Goal: Complete application form

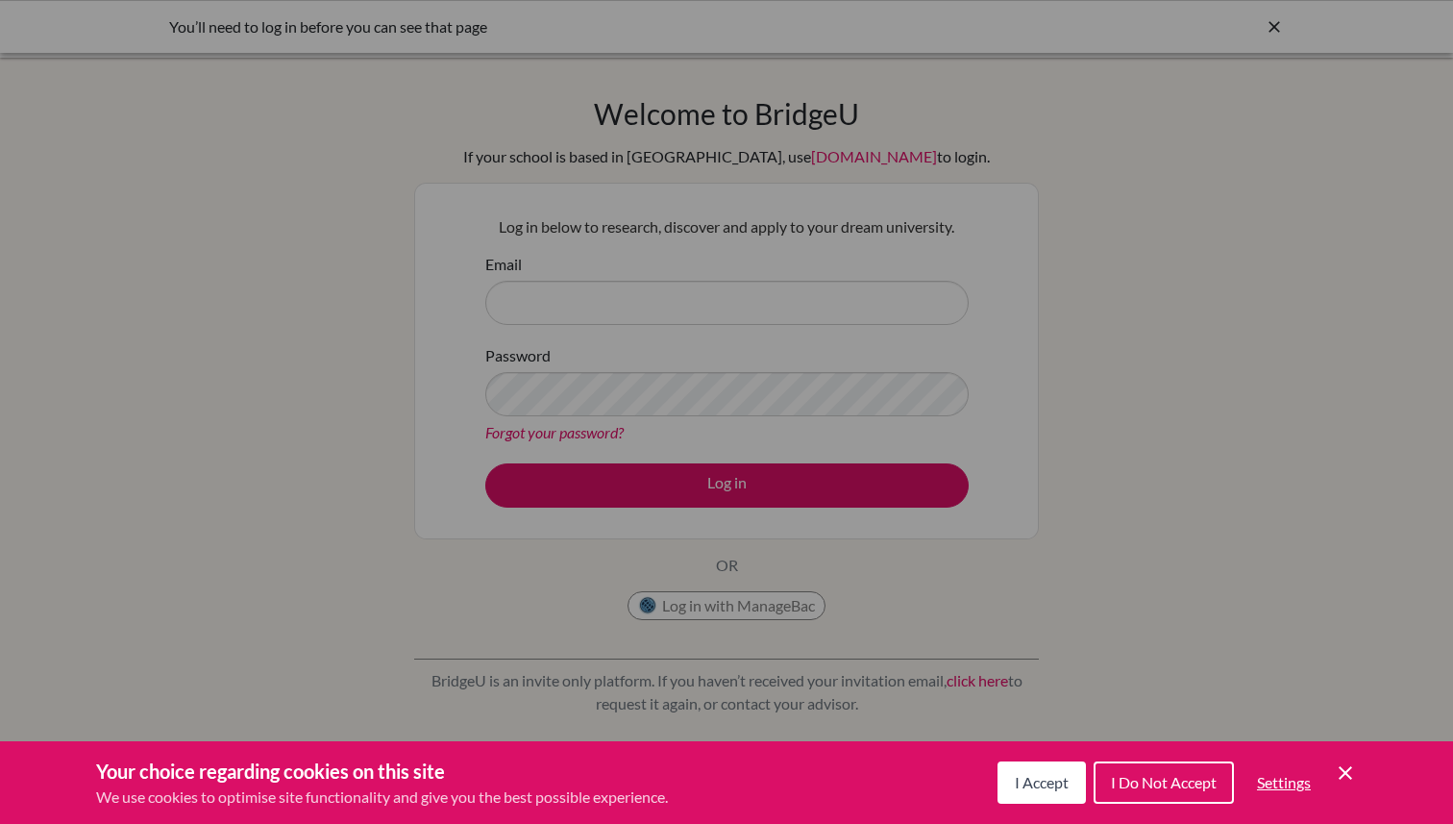
click at [1021, 775] on span "I Accept" at bounding box center [1042, 782] width 54 height 18
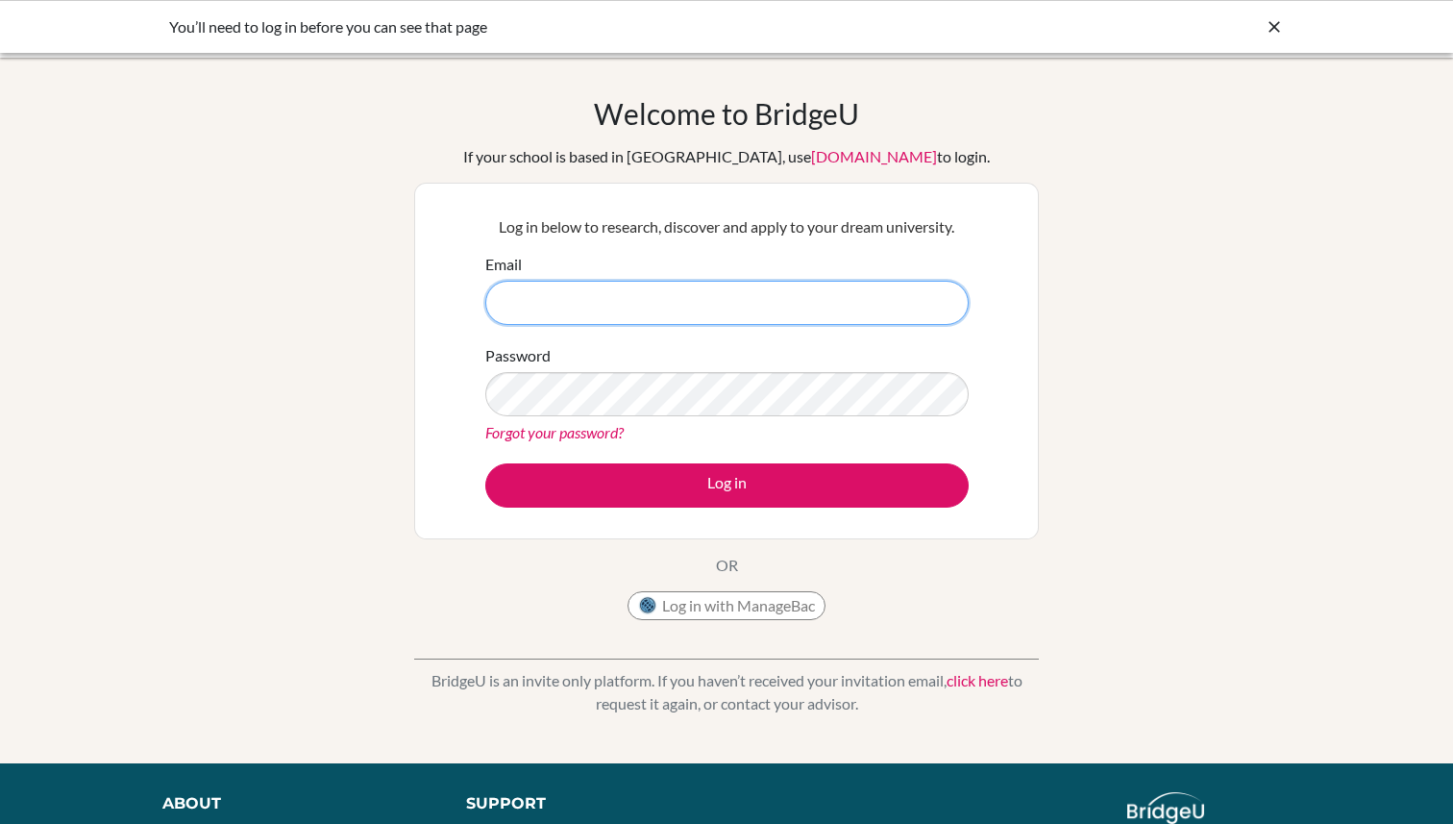
click at [731, 291] on input "Email" at bounding box center [726, 303] width 483 height 44
type input "[PERSON_NAME][EMAIL_ADDRESS][DOMAIN_NAME]"
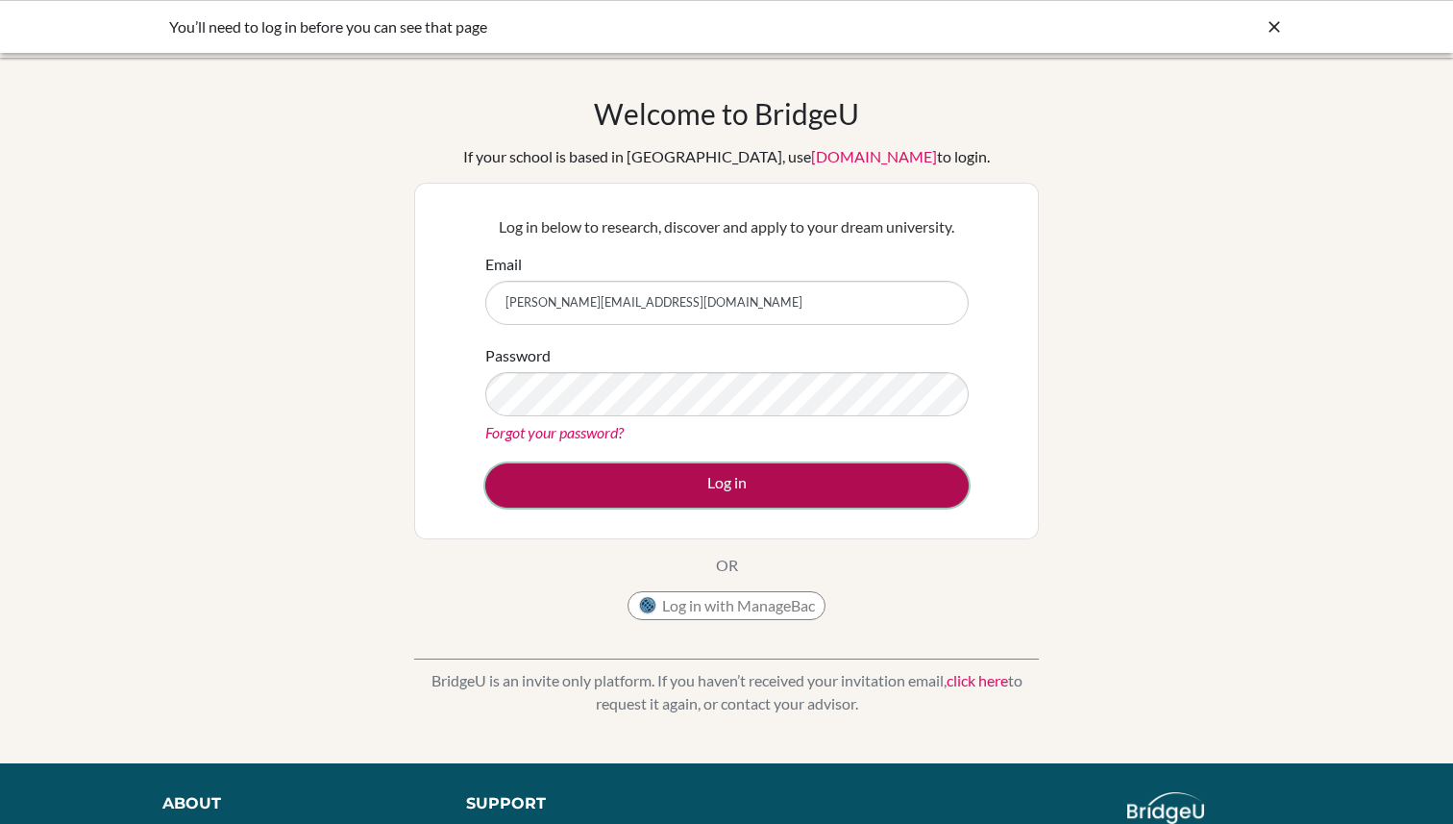
click at [756, 480] on button "Log in" at bounding box center [726, 485] width 483 height 44
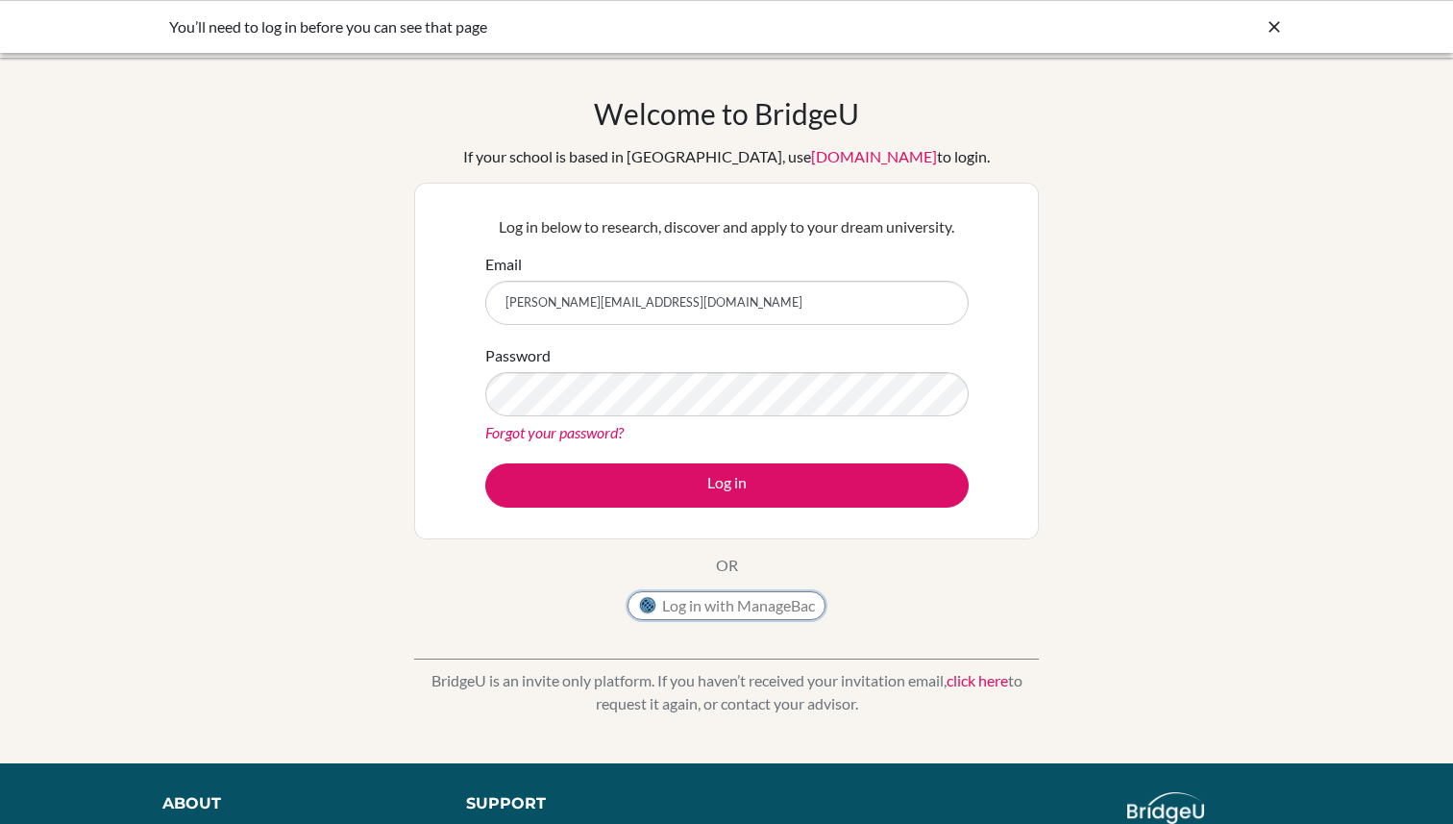
click at [721, 611] on button "Log in with ManageBac" at bounding box center [727, 605] width 198 height 29
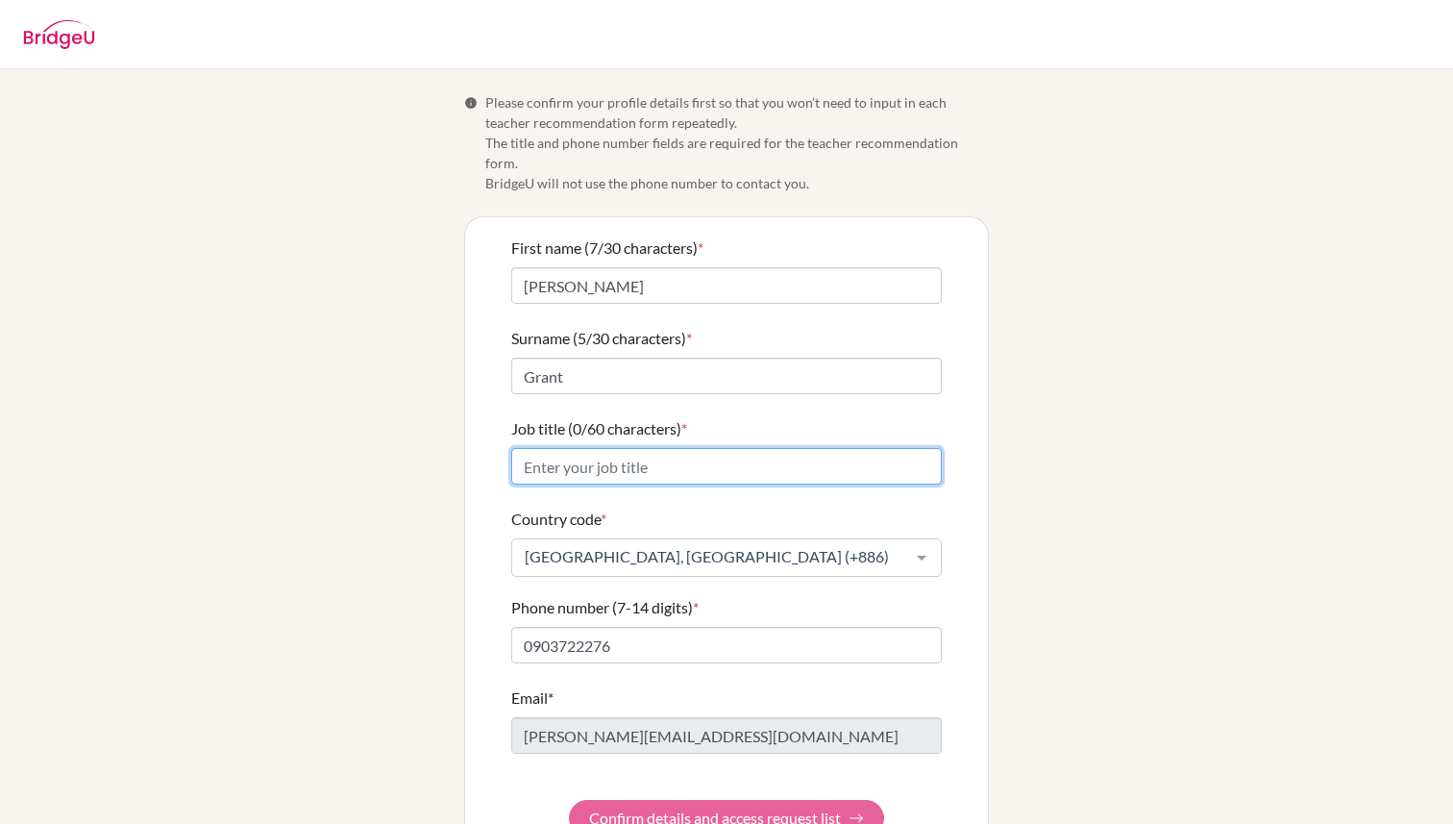
click at [679, 450] on input "Job title (0/60 characters) *" at bounding box center [726, 466] width 431 height 37
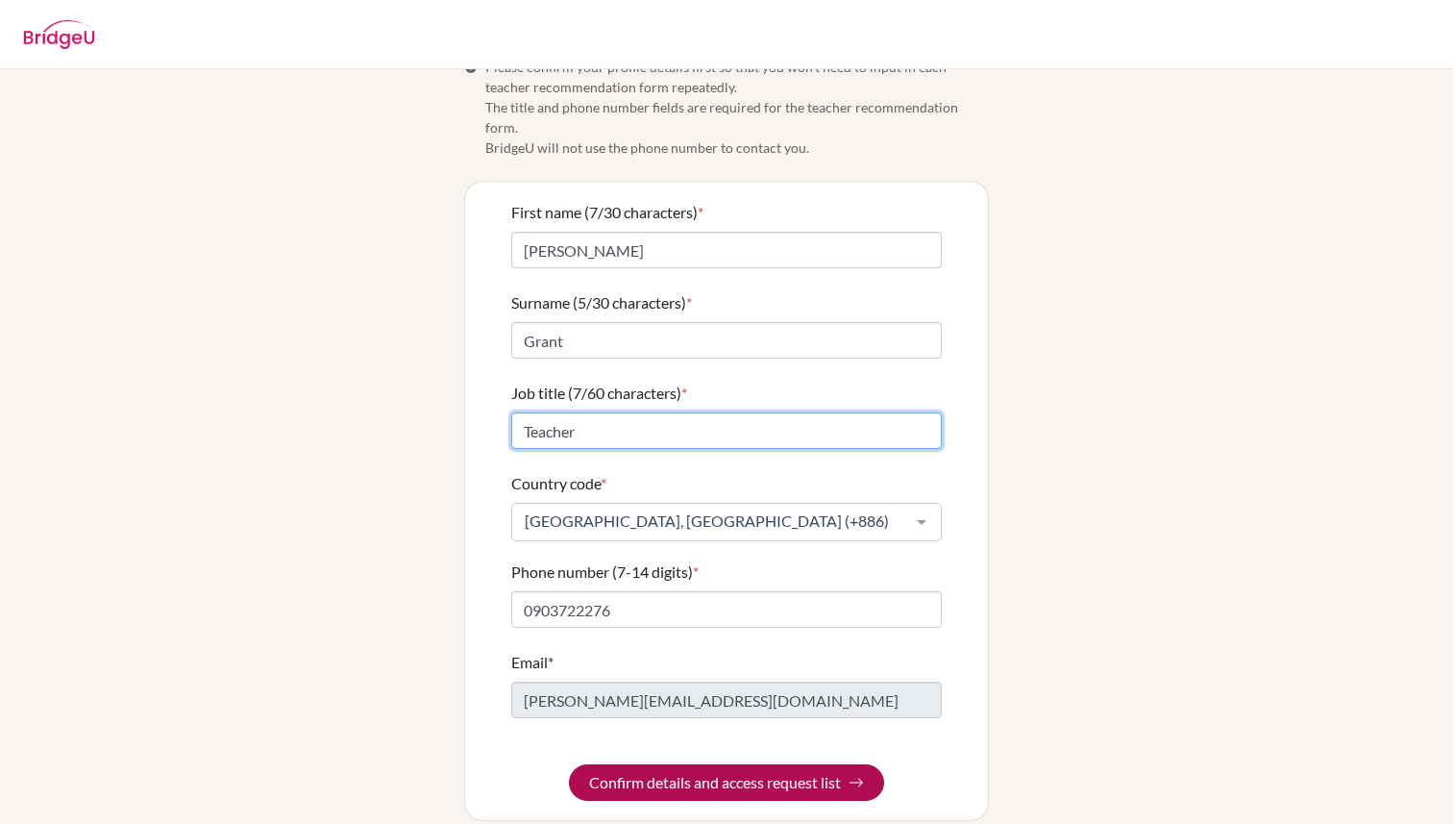
type input "Teacher"
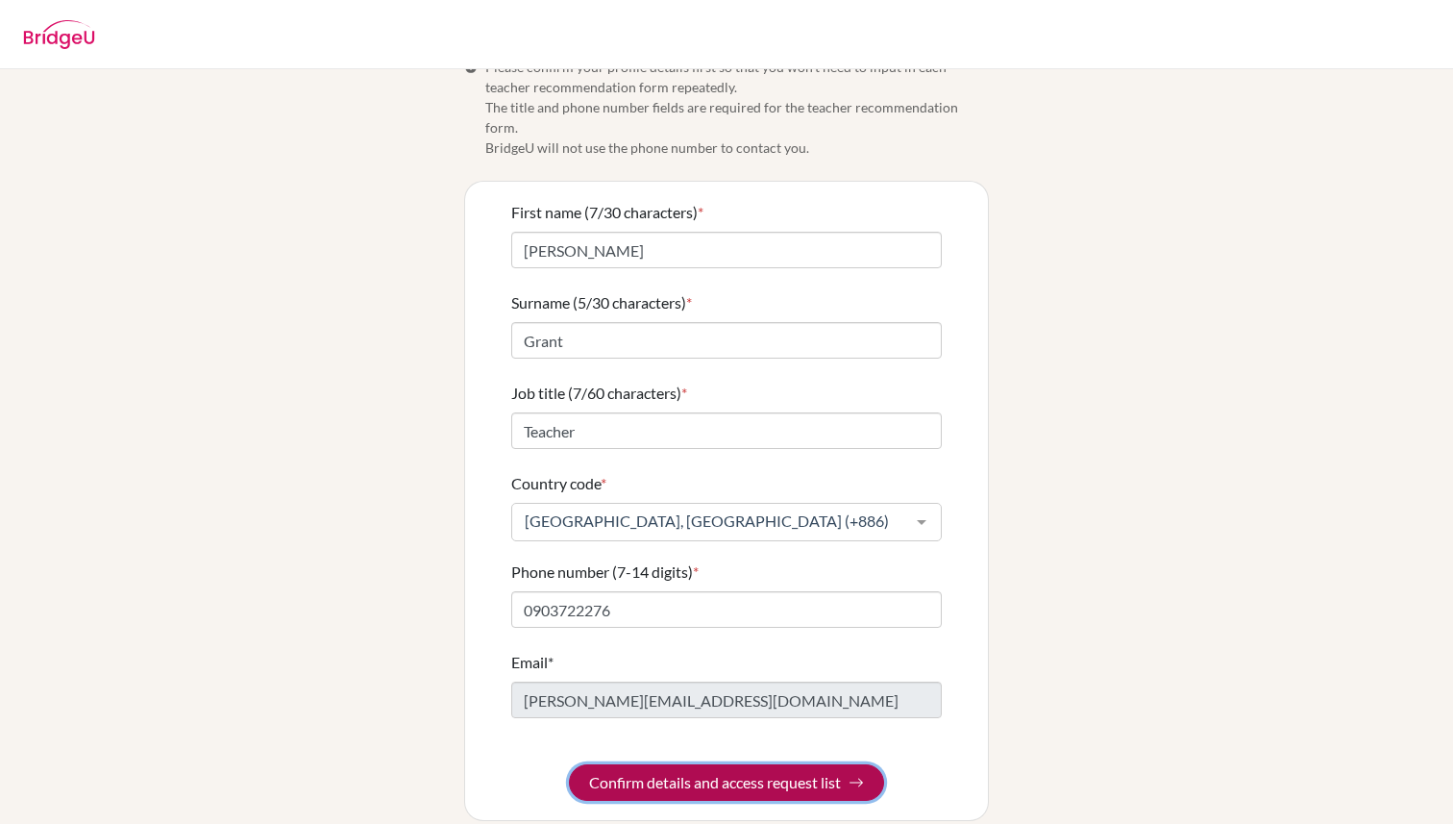
click at [747, 764] on button "Confirm details and access request list" at bounding box center [726, 782] width 315 height 37
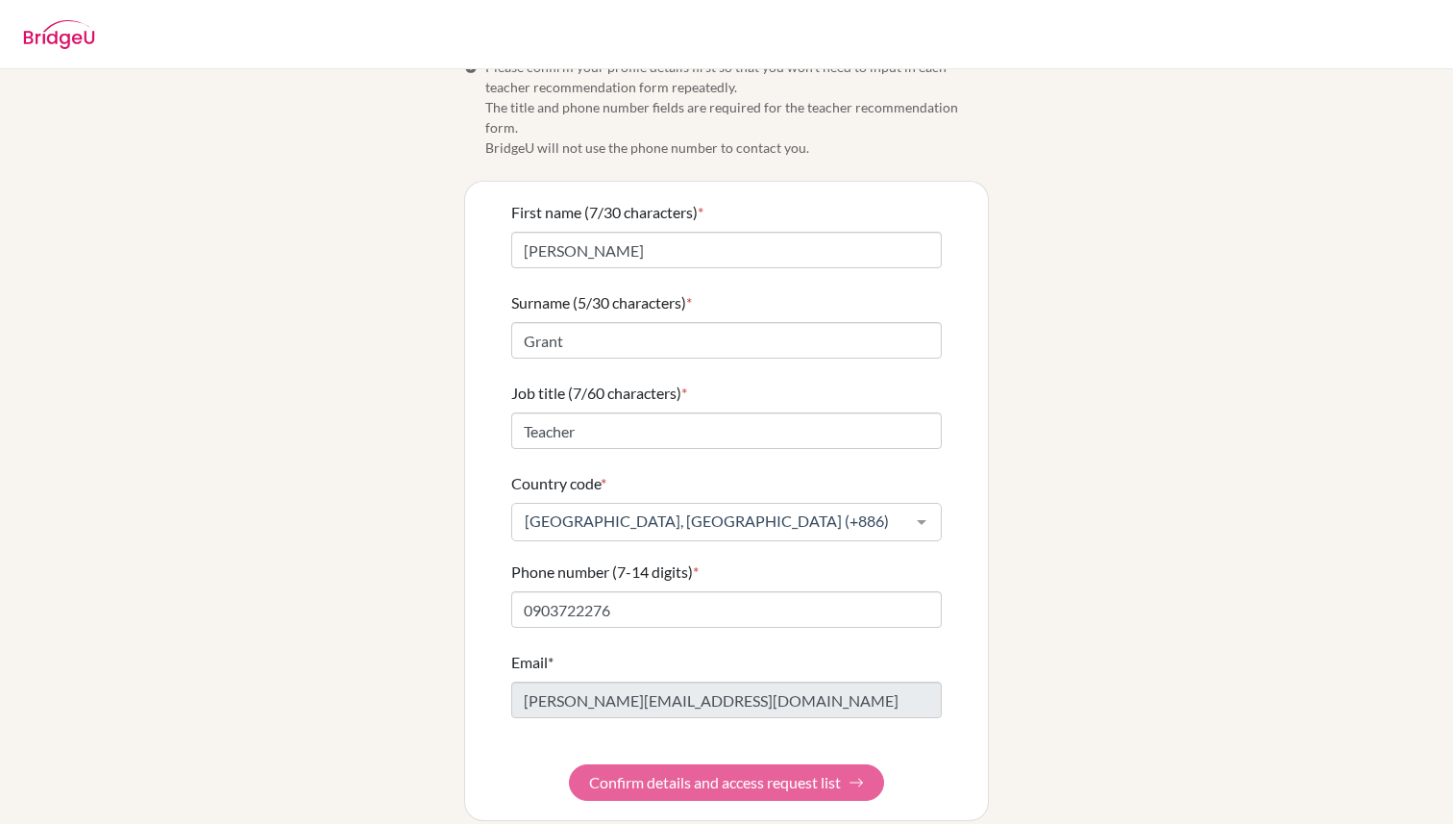
click at [838, 764] on form "First name (7/30 characters) * Michael Surname (5/30 characters) * Grant Job ti…" at bounding box center [726, 501] width 431 height 600
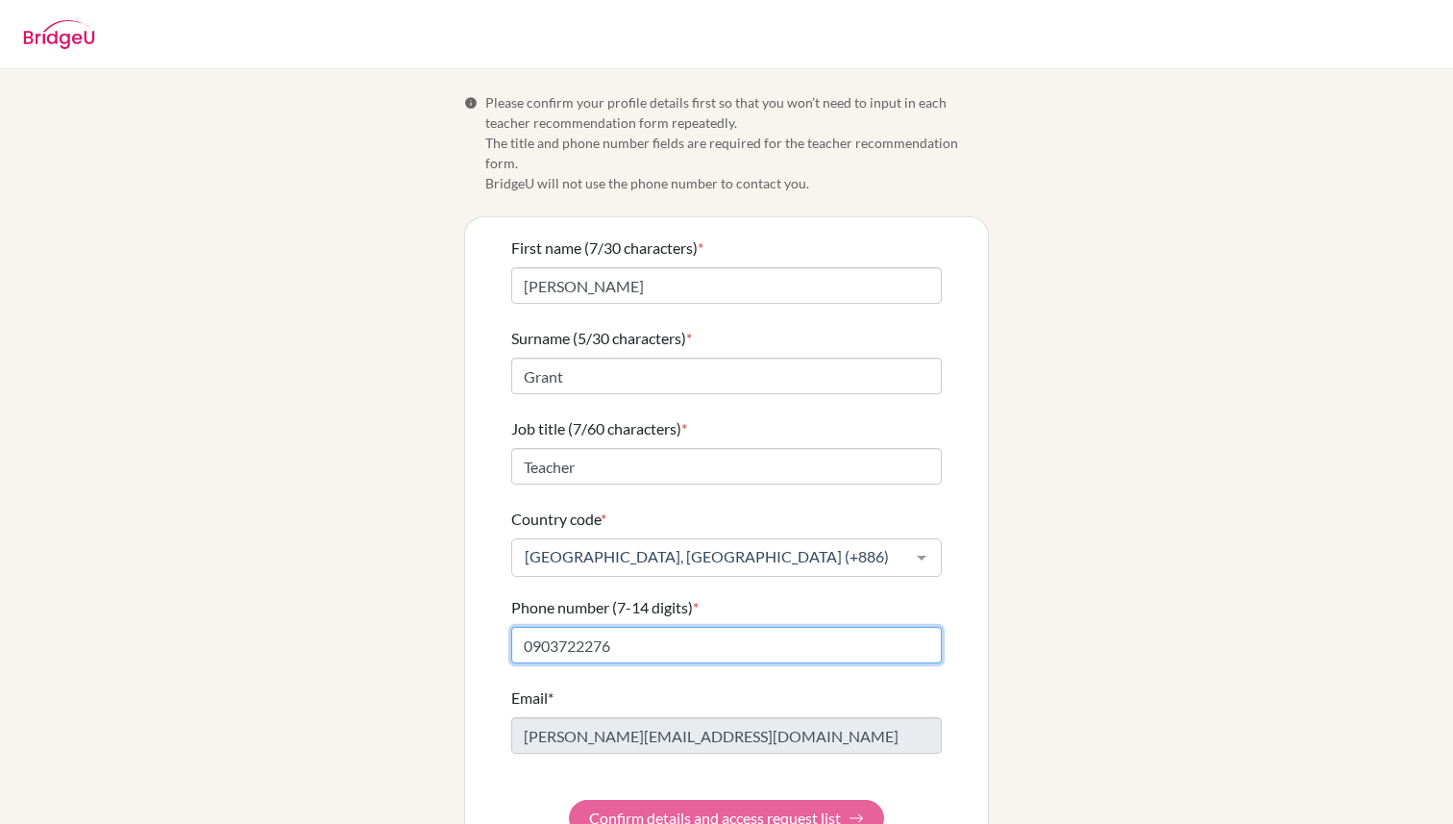
click at [771, 627] on input "0903722276" at bounding box center [726, 645] width 431 height 37
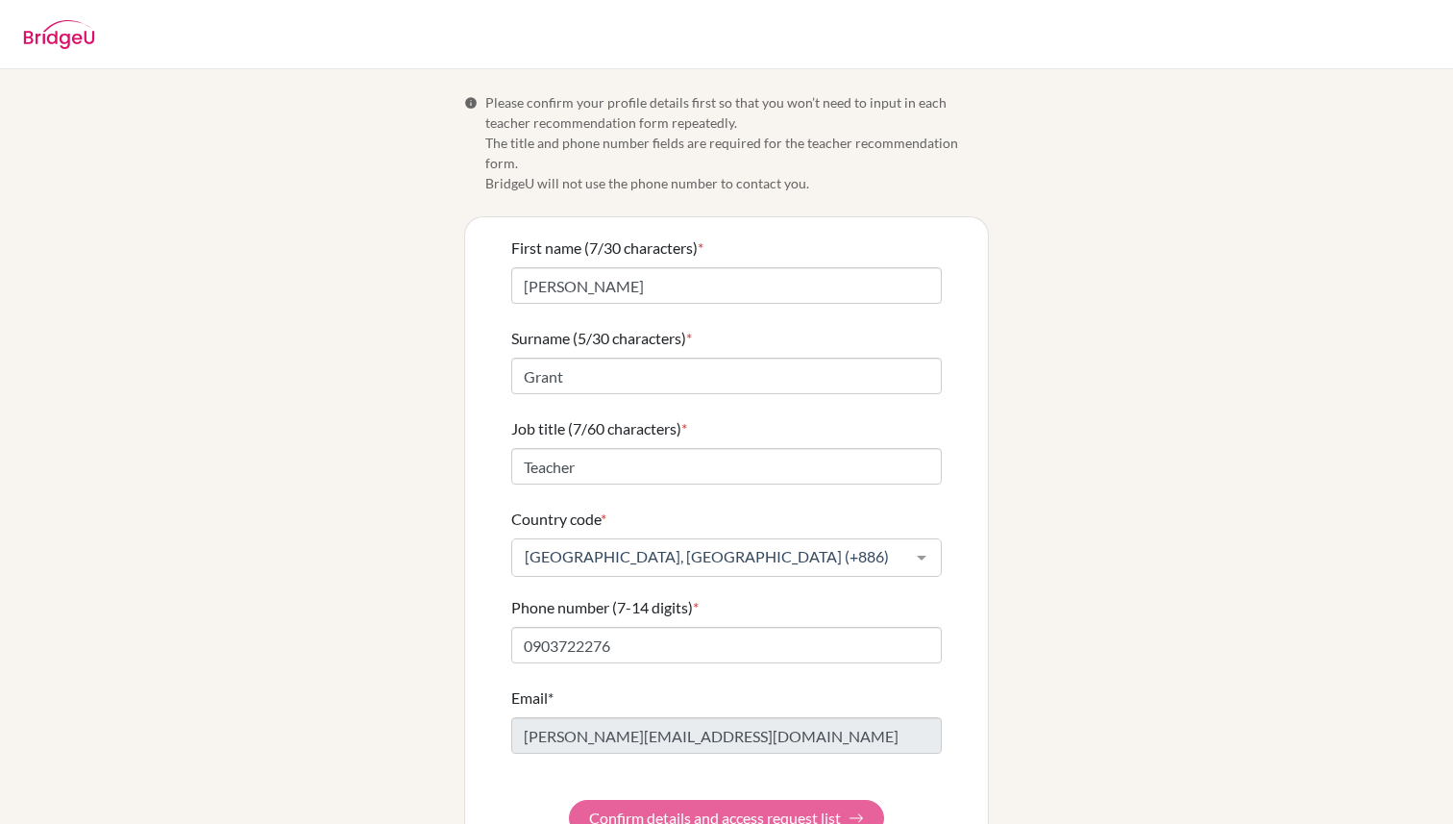
click at [826, 792] on form "First name (7/30 characters) * Michael Surname (5/30 characters) * Grant Job ti…" at bounding box center [726, 536] width 431 height 600
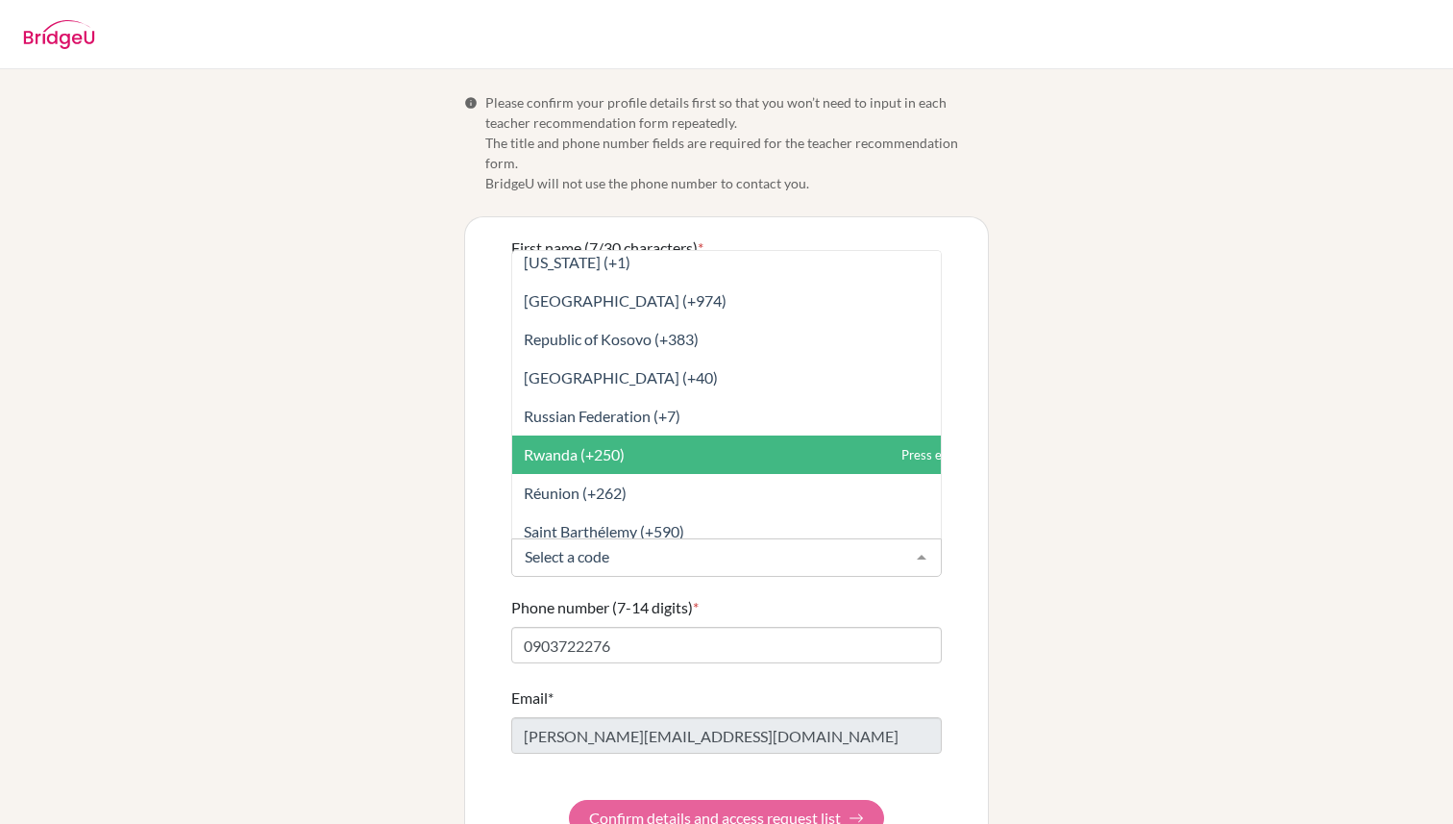
scroll to position [6739, 0]
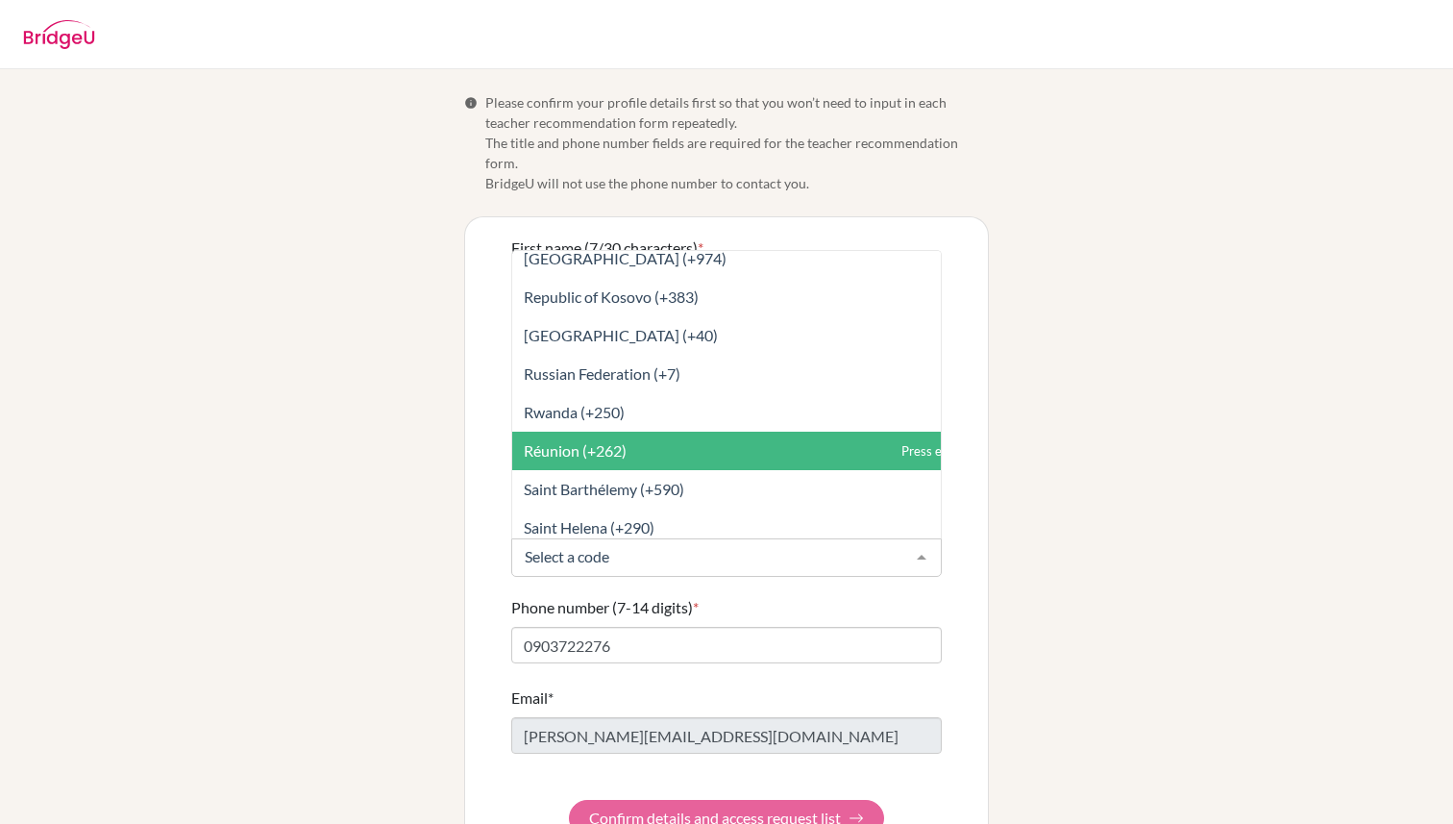
click at [1185, 468] on div "Info Please confirm your profile details first so that you won’t need to input …" at bounding box center [727, 474] width 1096 height 764
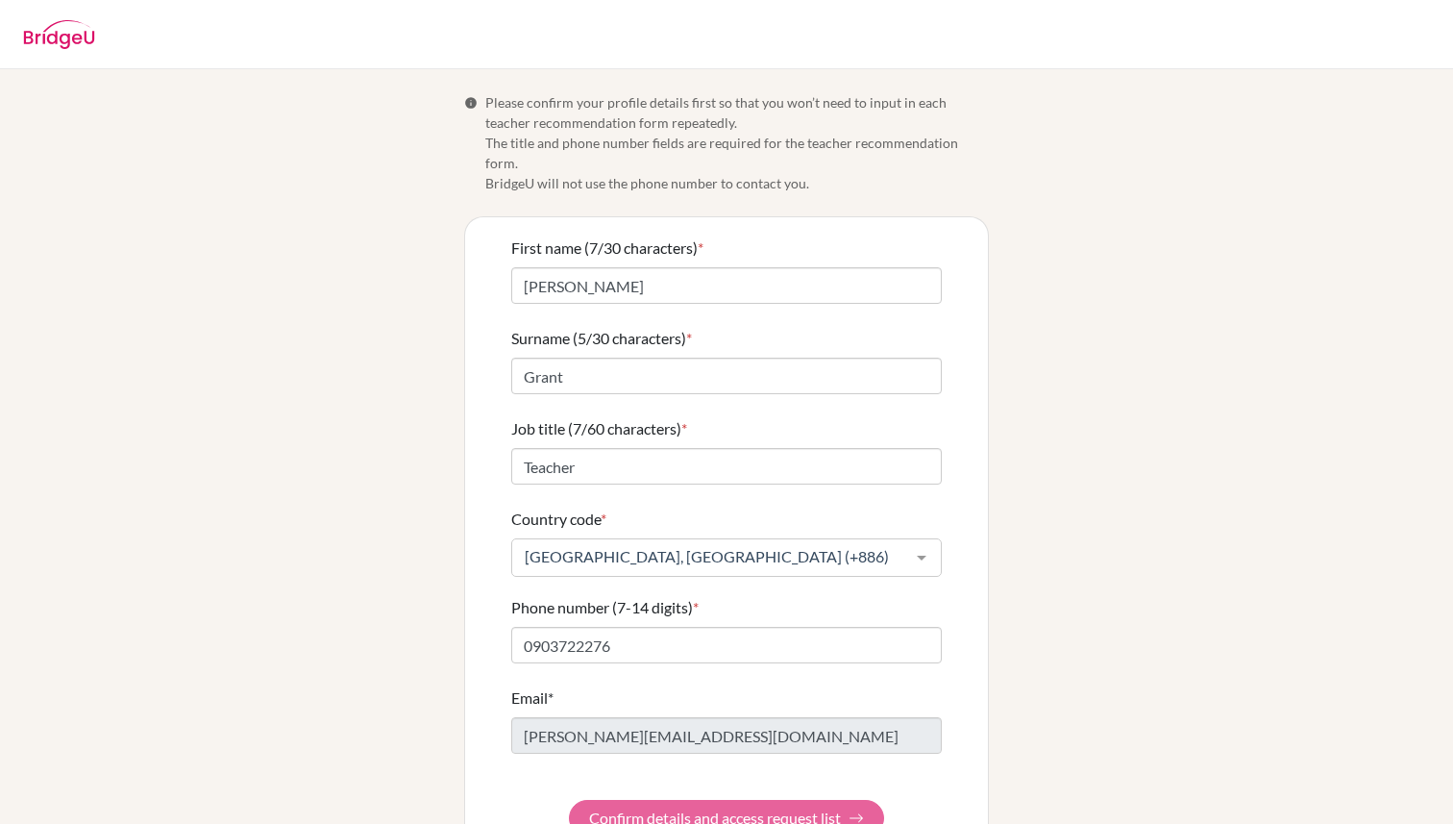
click at [806, 800] on form "First name (7/30 characters) * Michael Surname (5/30 characters) * Grant Job ti…" at bounding box center [726, 536] width 431 height 600
click at [1062, 617] on div "Info Please confirm your profile details first so that you won’t need to input …" at bounding box center [727, 474] width 1096 height 764
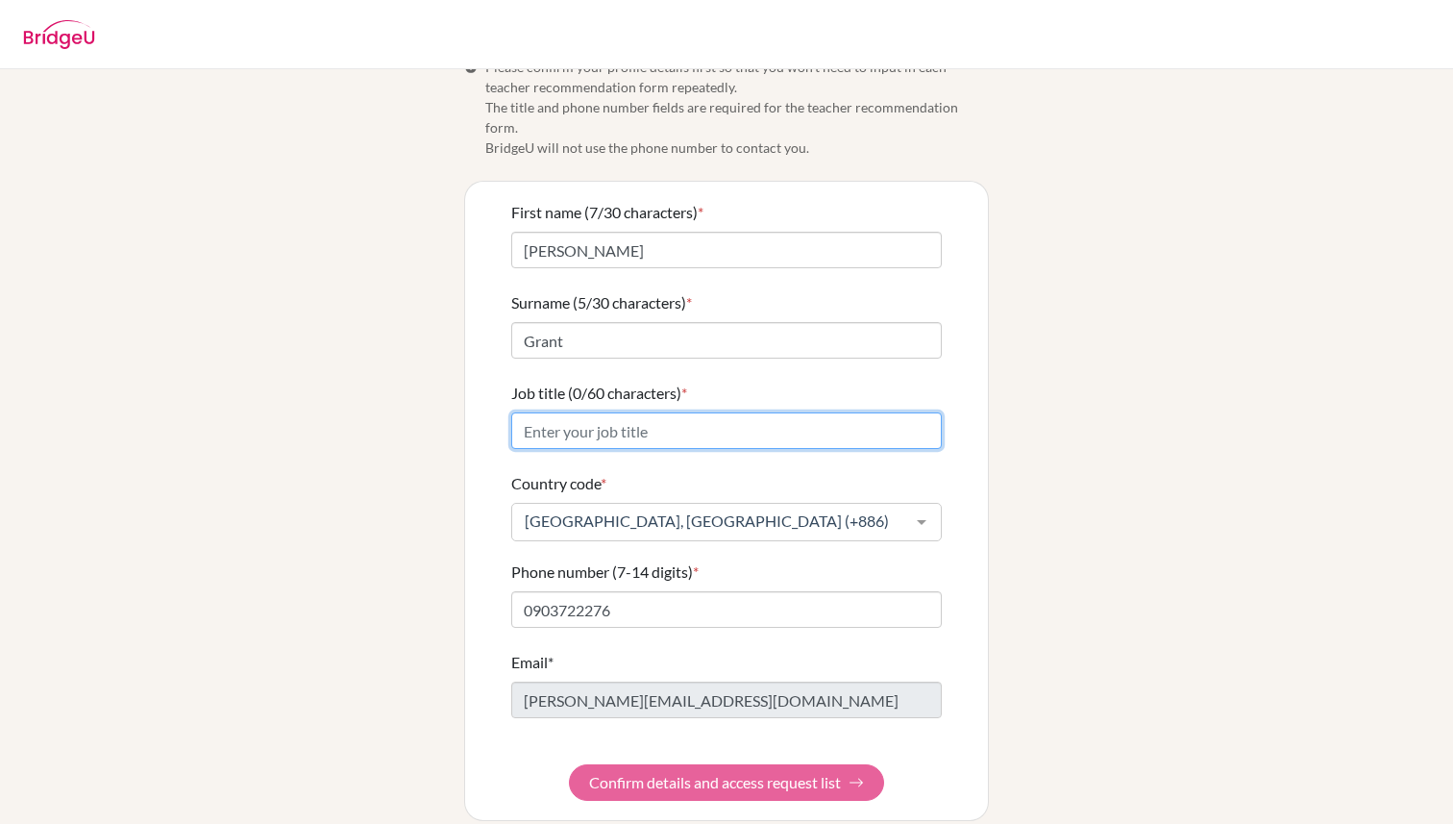
click at [535, 412] on input "Job title (0/60 characters) *" at bounding box center [726, 430] width 431 height 37
type input "Teacher"
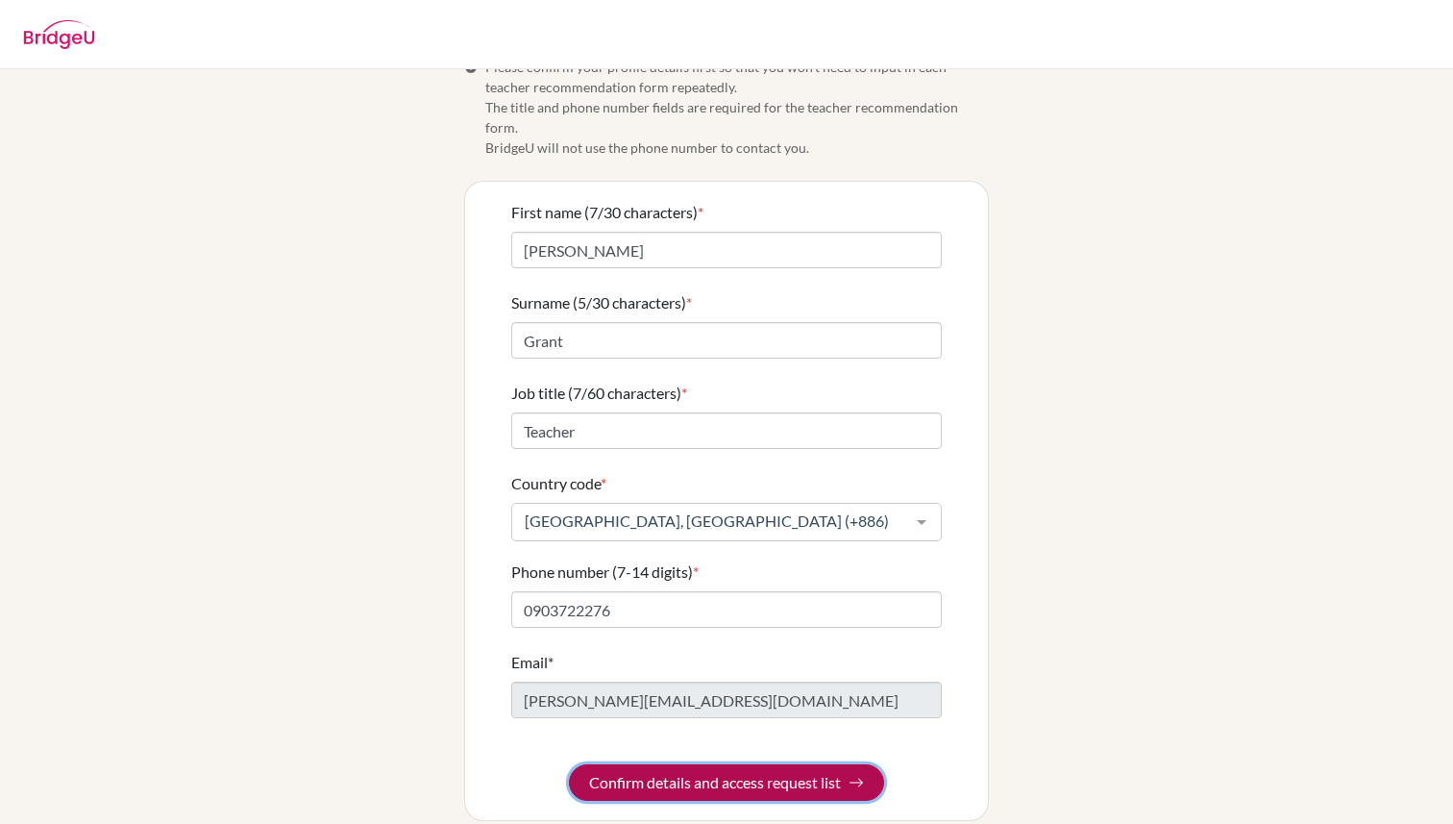
click at [763, 764] on button "Confirm details and access request list" at bounding box center [726, 782] width 315 height 37
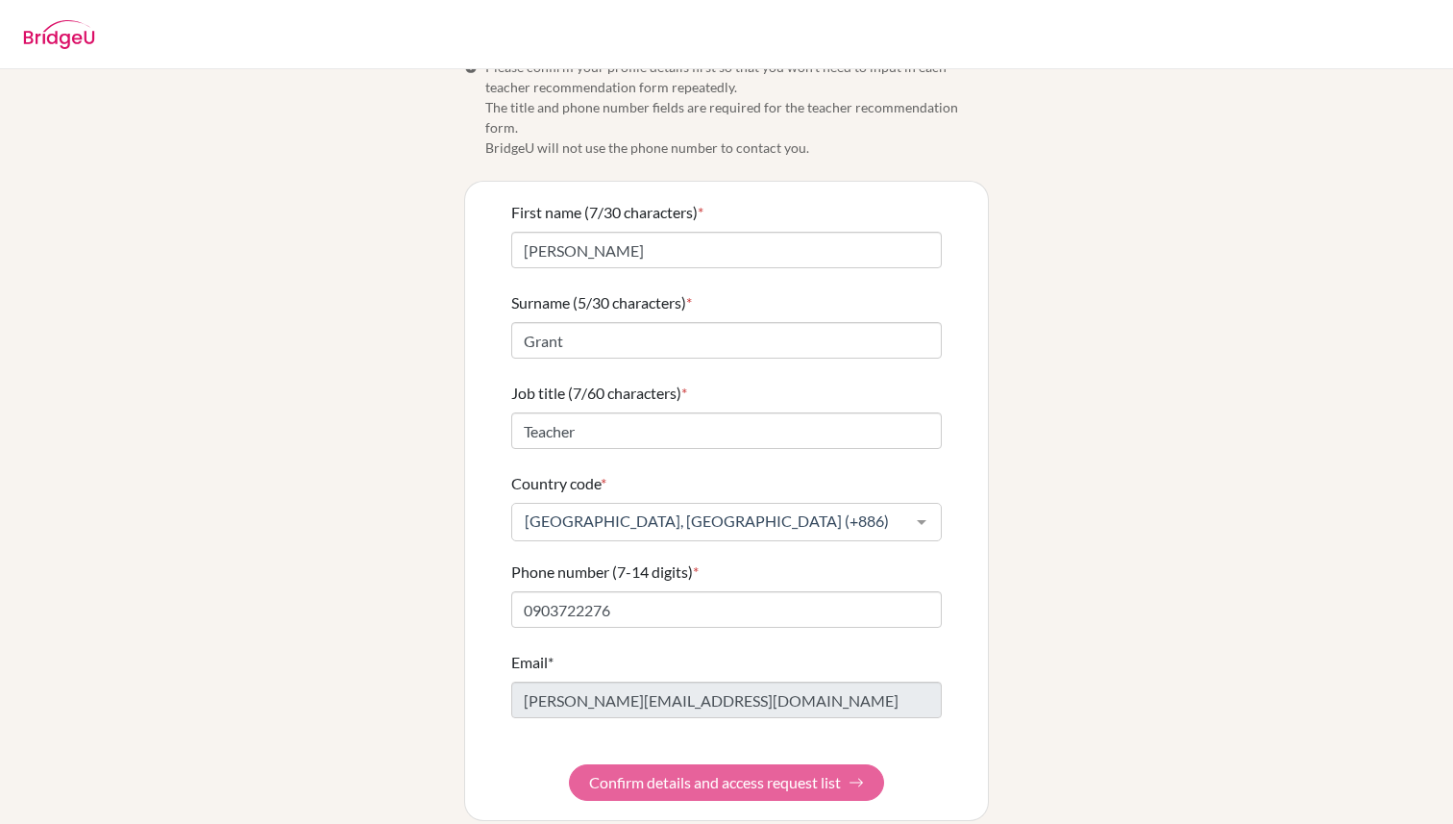
scroll to position [0, 0]
